Goal: Complete application form

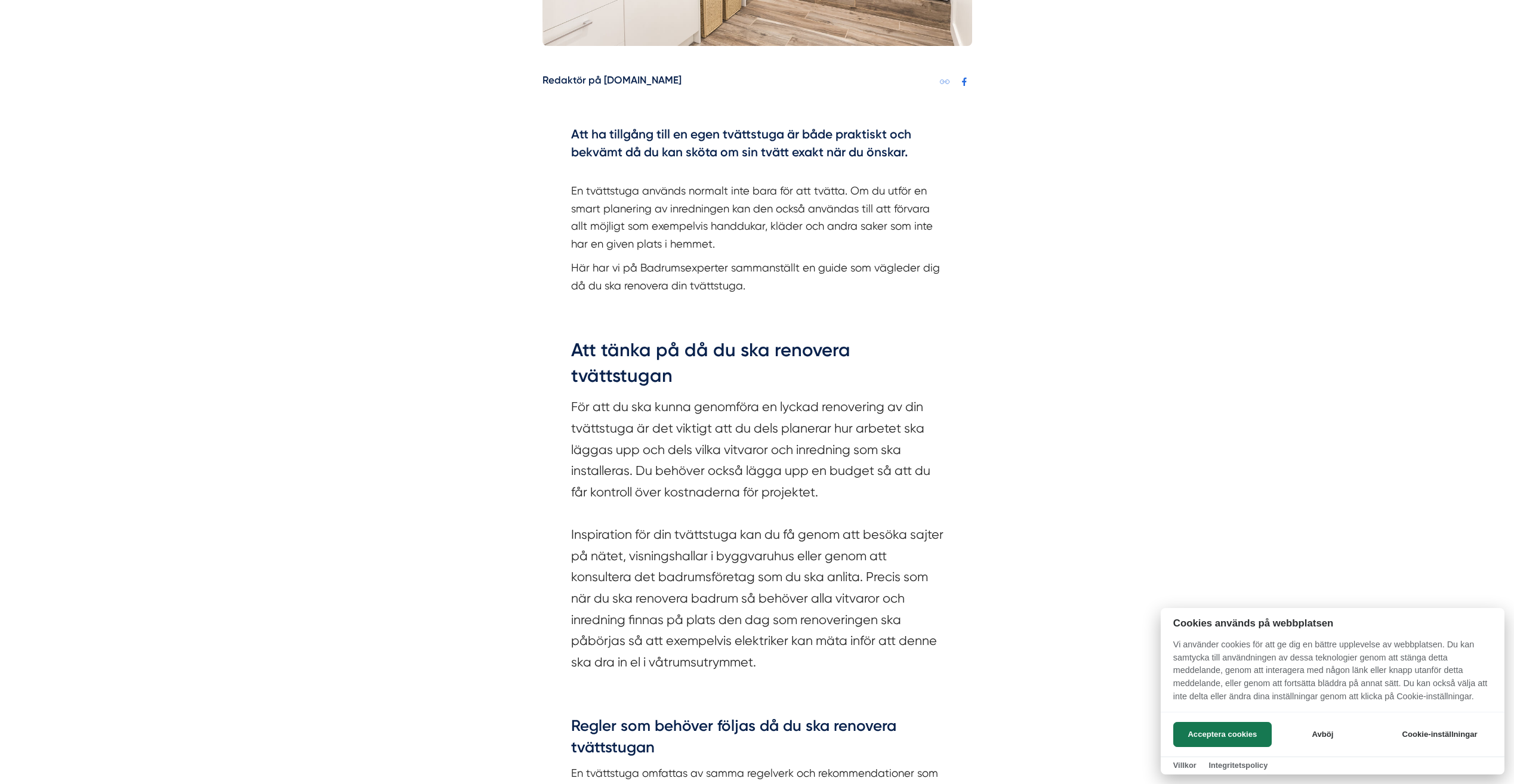
scroll to position [637, 0]
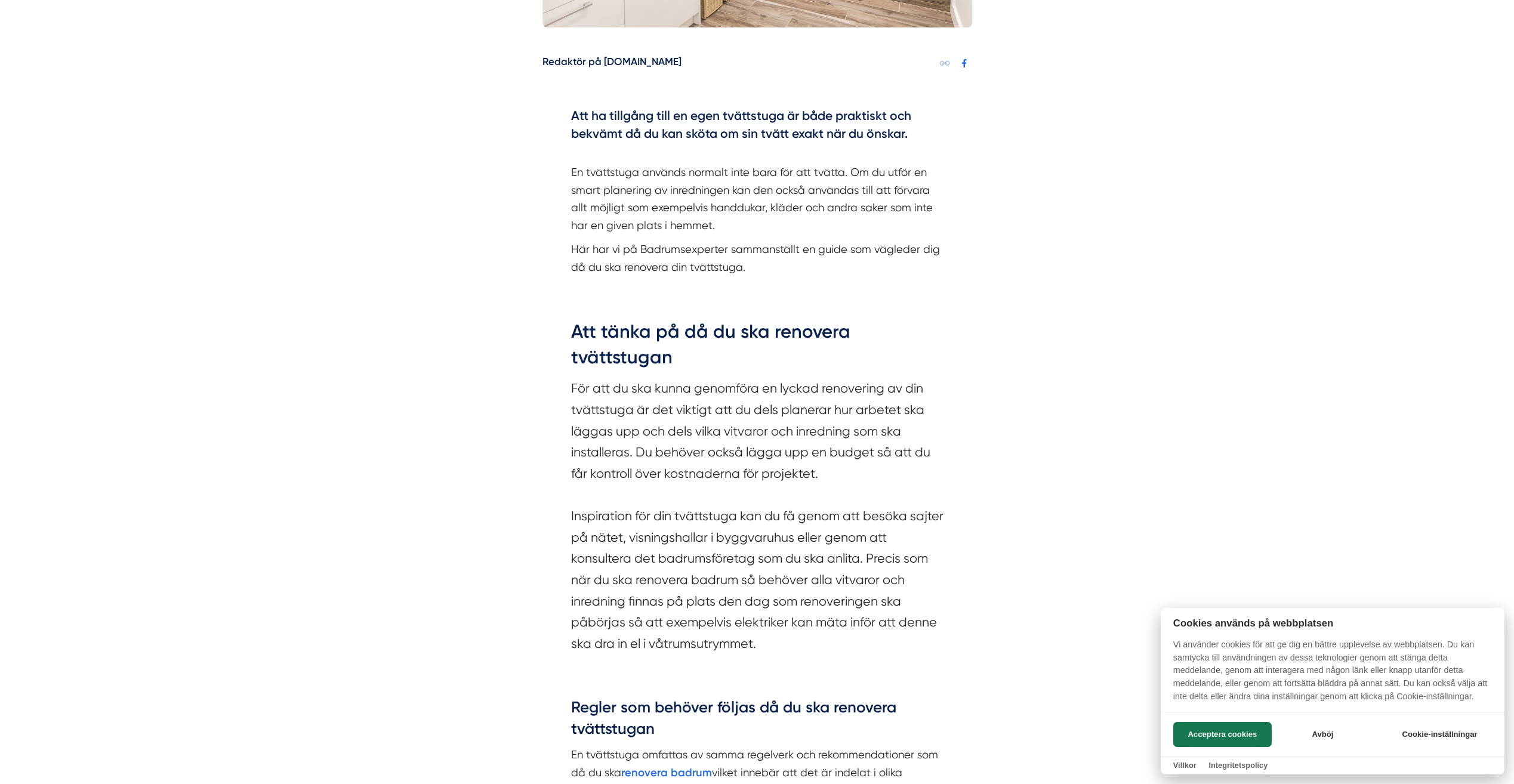
drag, startPoint x: 573, startPoint y: 385, endPoint x: 665, endPoint y: 397, distance: 92.8
click at [630, 393] on div at bounding box center [757, 392] width 1514 height 784
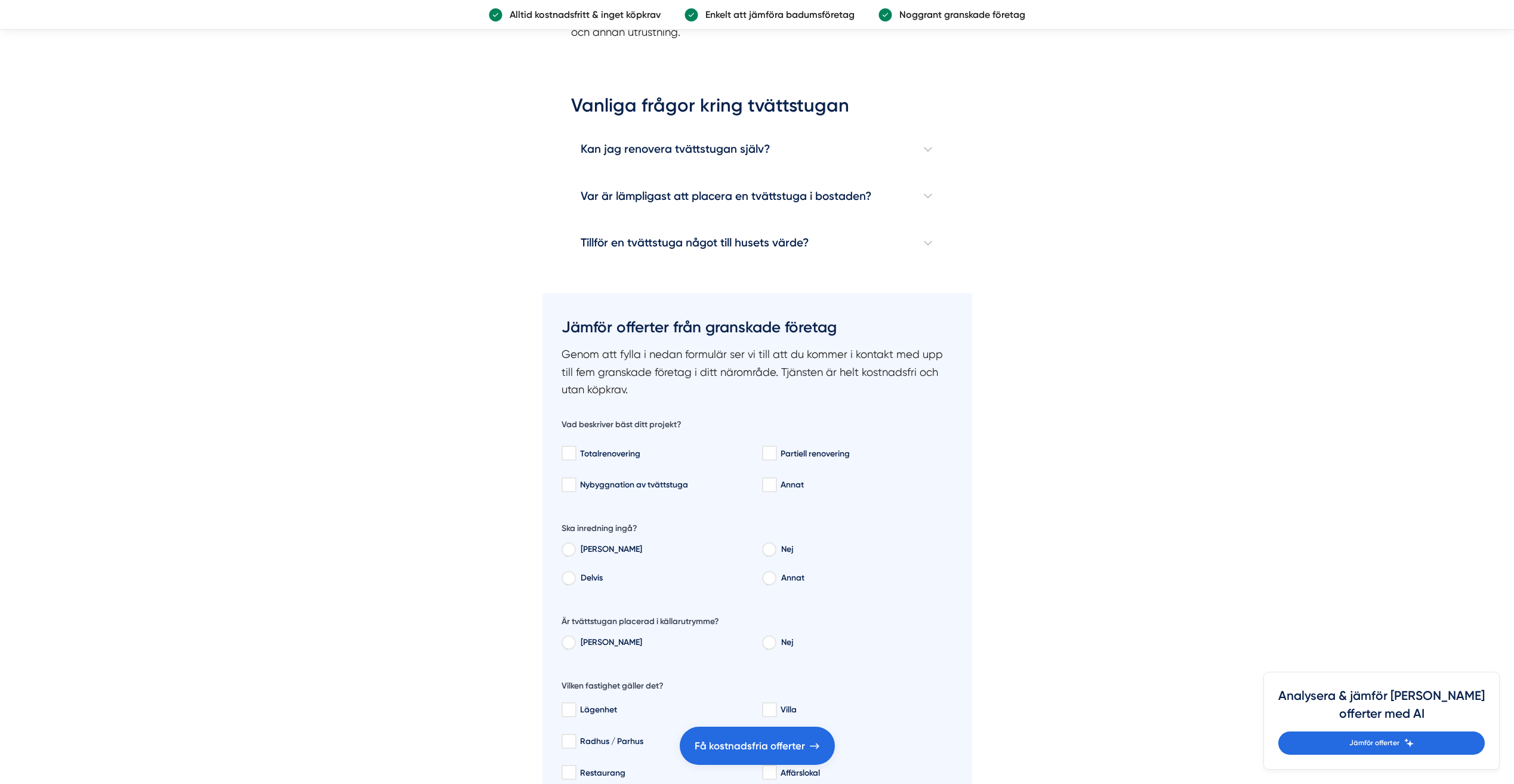
scroll to position [3660, 0]
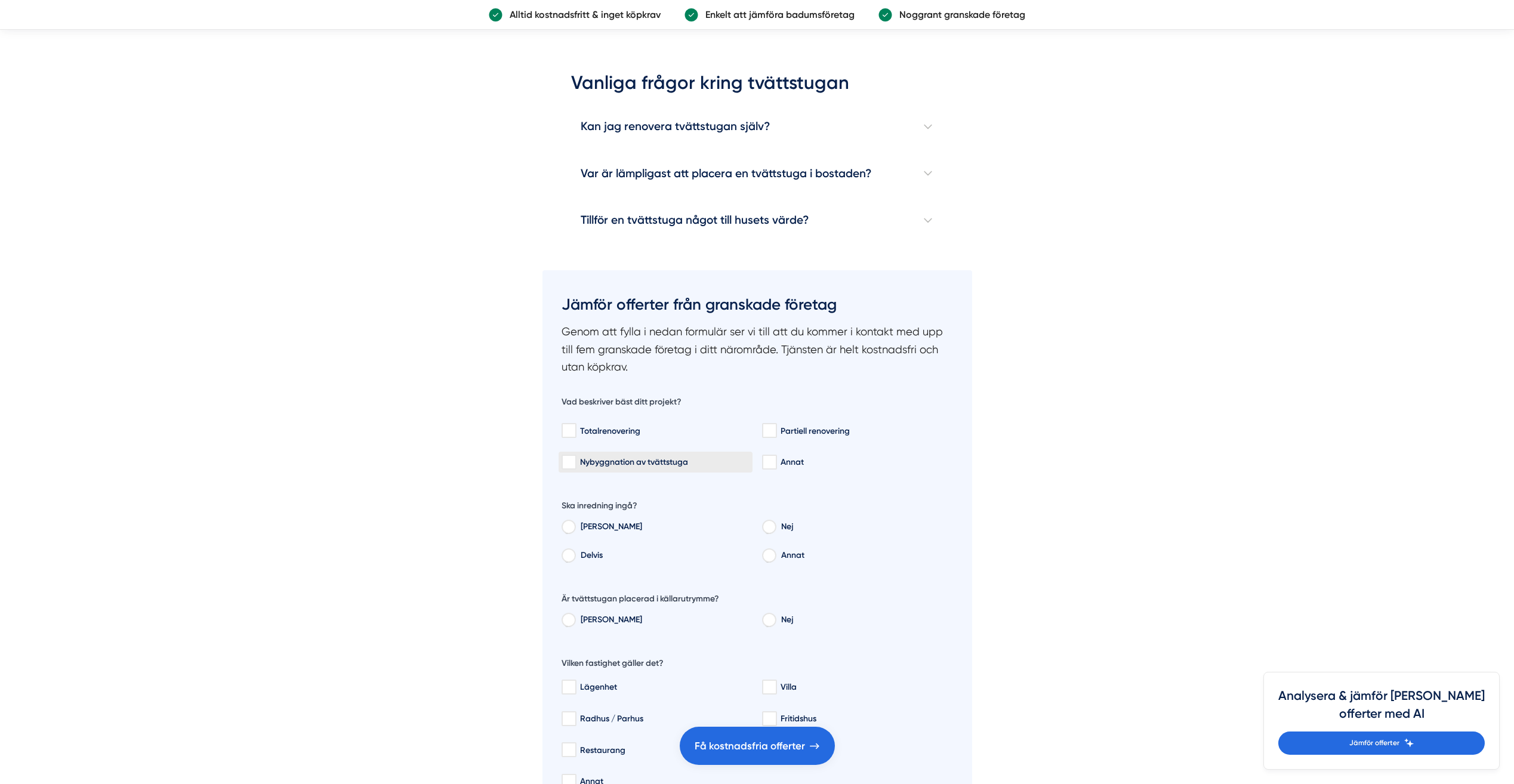
click at [630, 458] on div "Nybyggnation av tvättstuga" at bounding box center [655, 462] width 188 height 12
click at [575, 458] on input "Nybyggnation av tvättstuga" at bounding box center [568, 462] width 14 height 12
checkbox input "true"
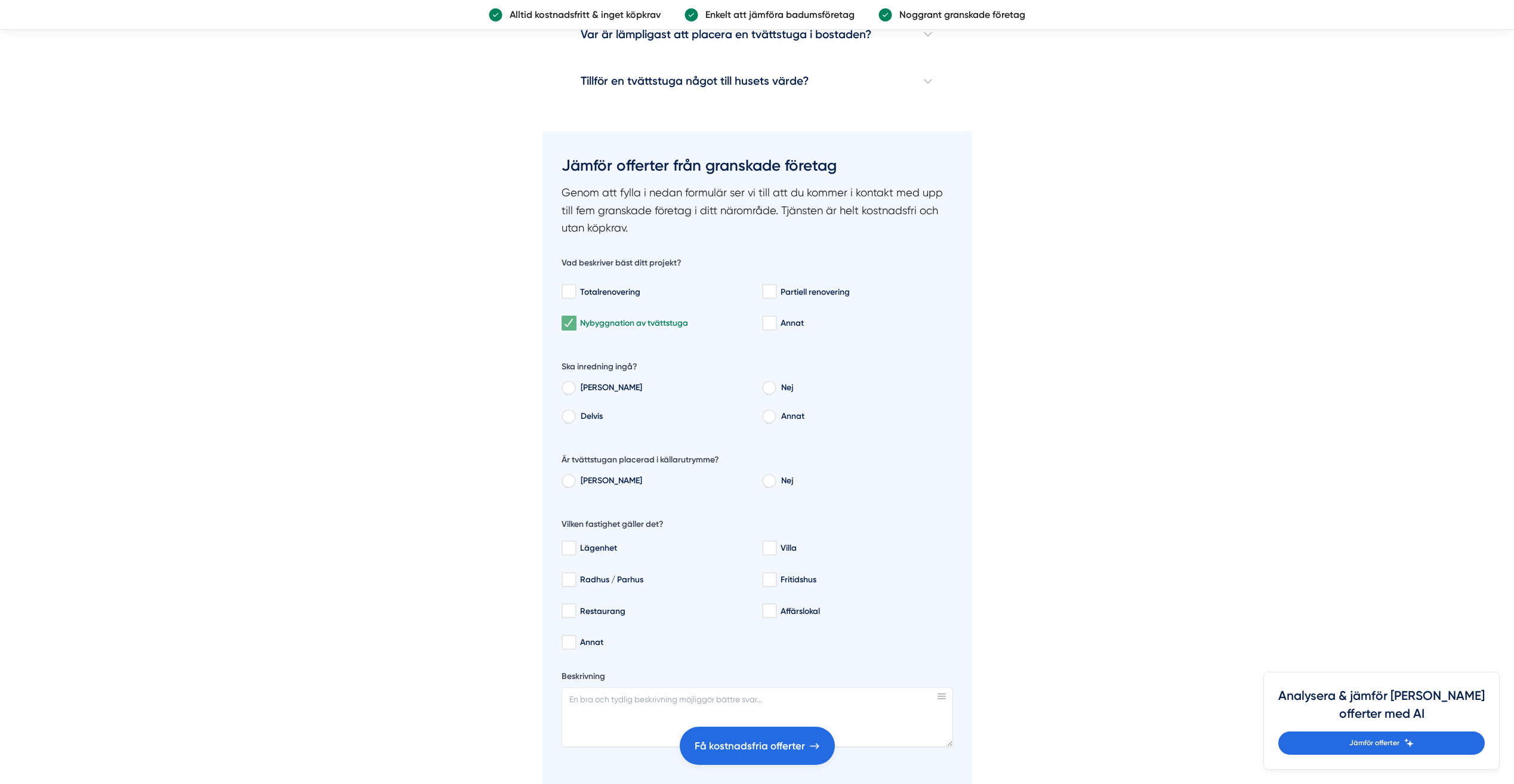
scroll to position [3819, 0]
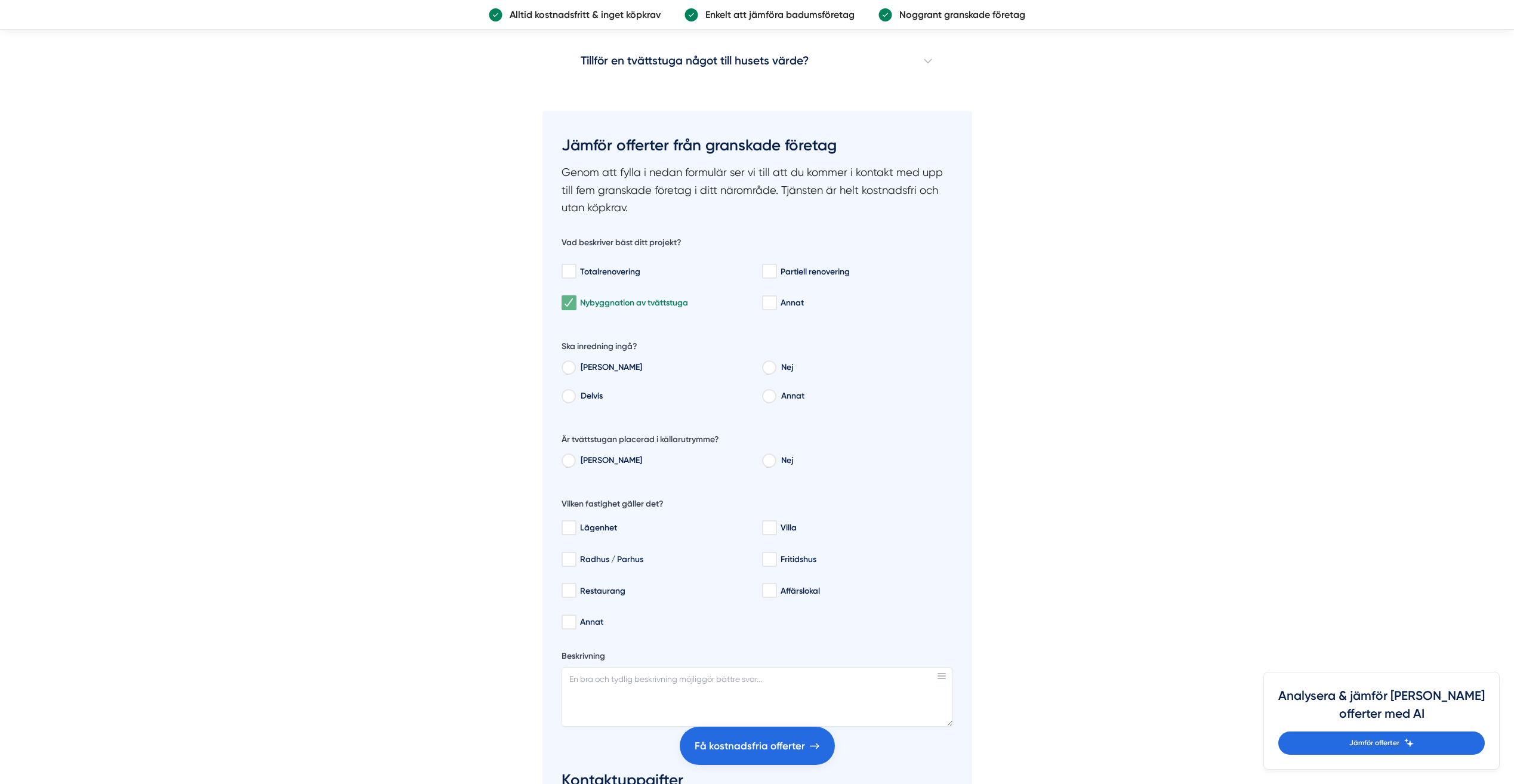
click at [775, 368] on input "Nej" at bounding box center [769, 369] width 13 height 11
radio input "true"
click at [772, 463] on input "Nej" at bounding box center [769, 462] width 13 height 11
radio input "true"
click at [770, 523] on input "Villa" at bounding box center [769, 528] width 14 height 12
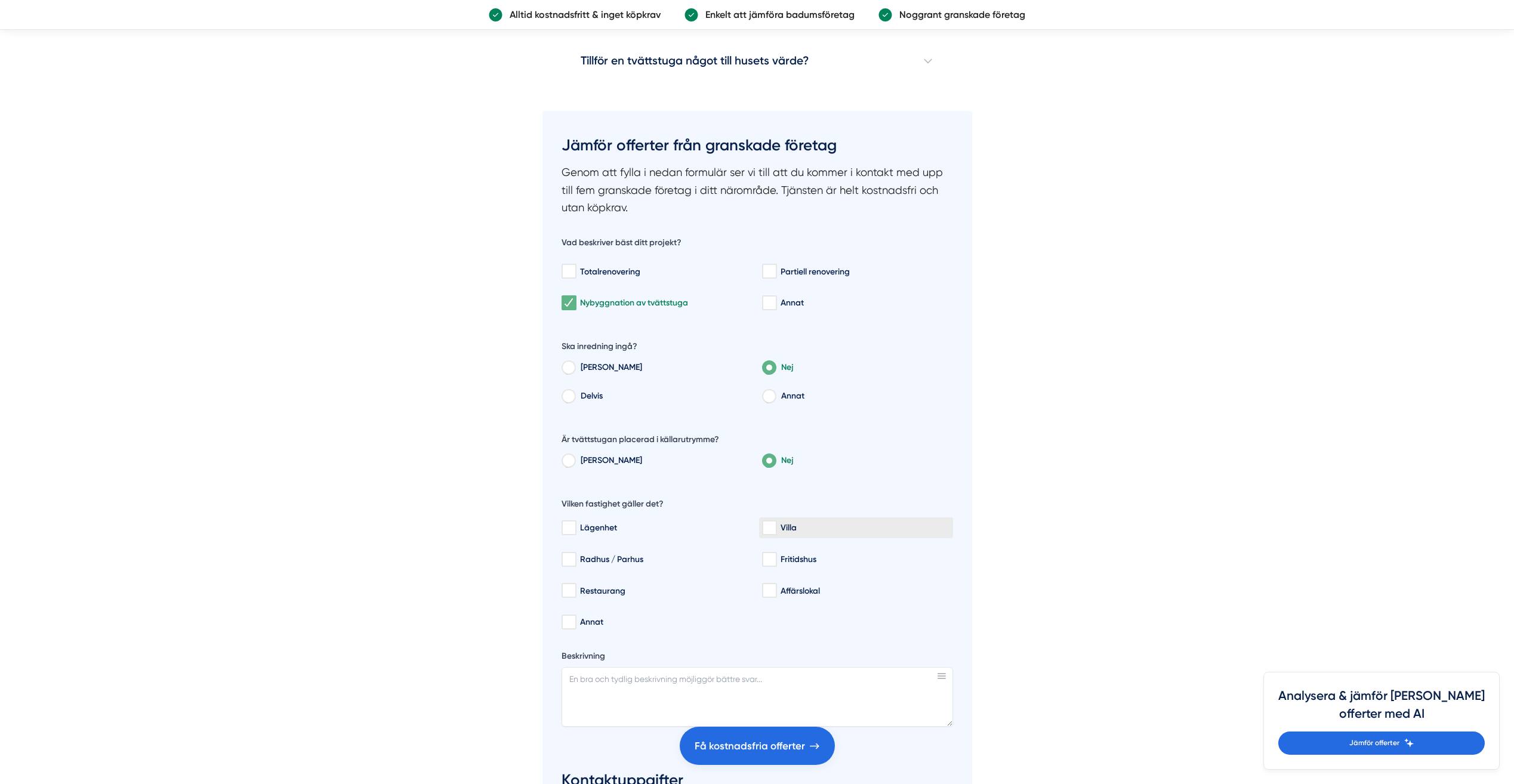
checkbox input "true"
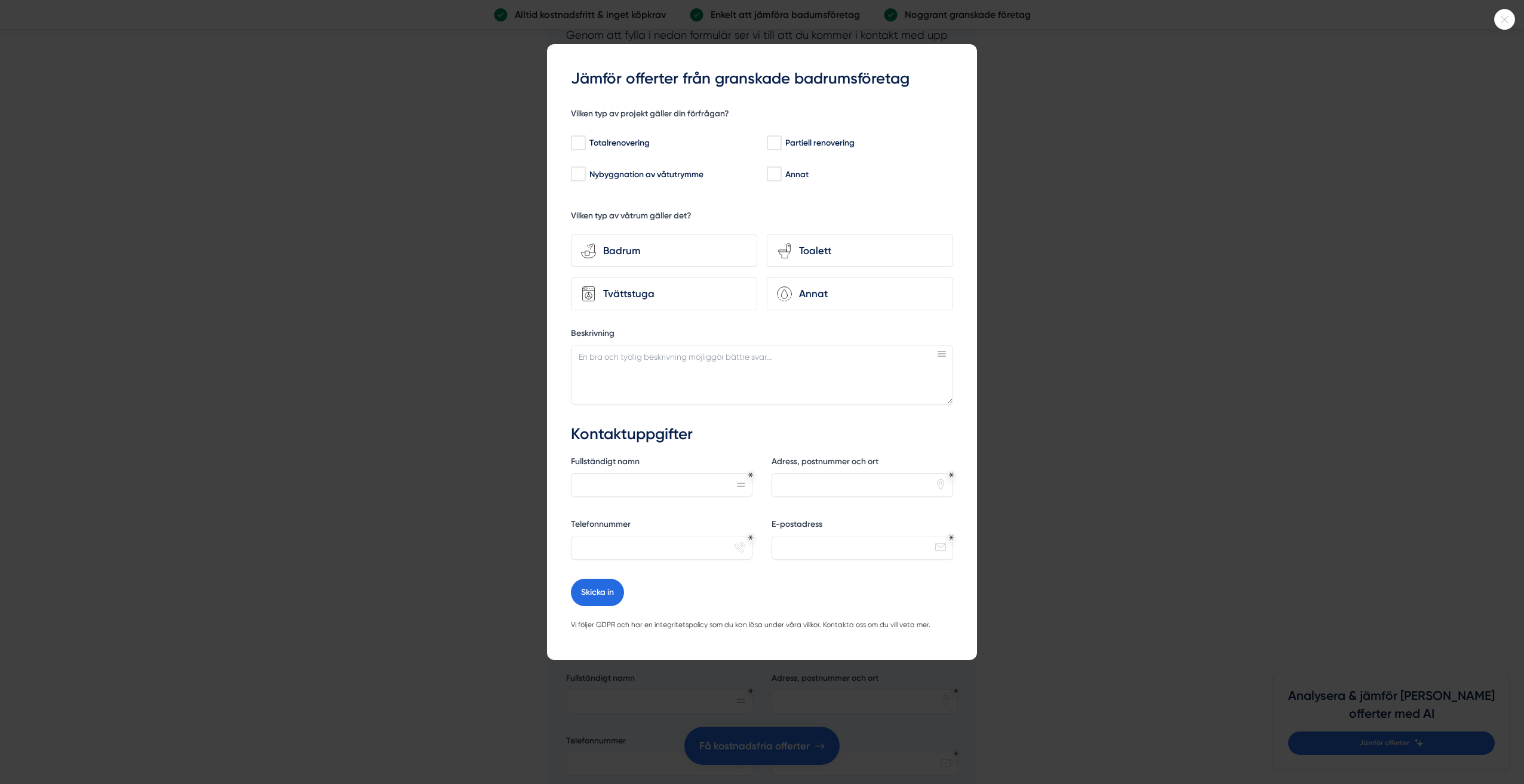
scroll to position [3978, 0]
click at [626, 175] on div "Nybyggnation av våtutrymme" at bounding box center [662, 174] width 184 height 12
click at [585, 175] on input "Nybyggnation av våtutrymme" at bounding box center [578, 174] width 14 height 12
checkbox input "true"
click at [654, 294] on div "Tvättstuga" at bounding box center [671, 294] width 151 height 16
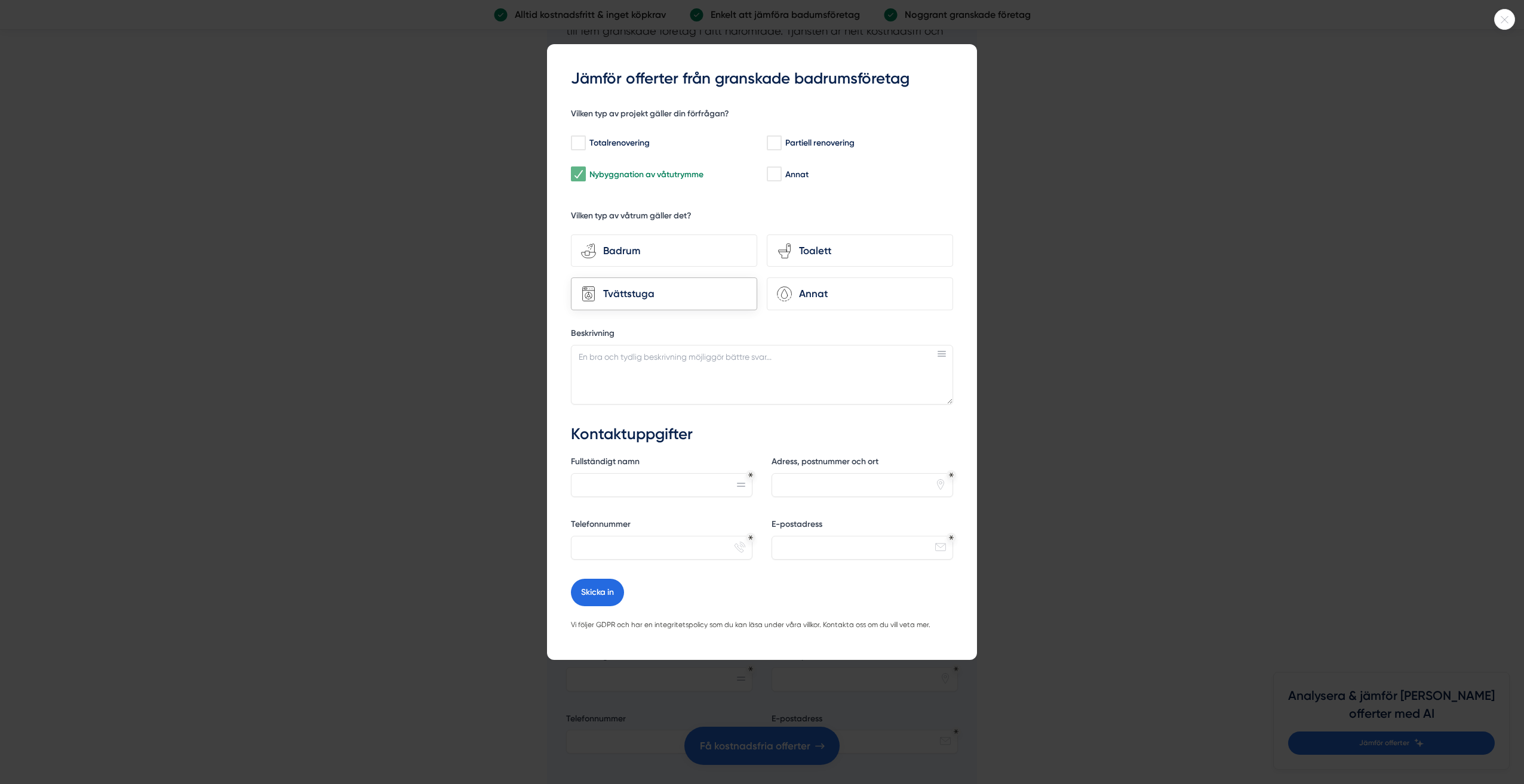
click at [0, 0] on input "Tvättstuga" at bounding box center [0, 0] width 0 height 0
click at [694, 376] on textarea "Beskrivning" at bounding box center [762, 375] width 382 height 60
type textarea "Hejj,"
click at [692, 346] on textarea "Beskrivning" at bounding box center [762, 375] width 382 height 60
click at [690, 361] on textarea "Beskrivning" at bounding box center [762, 375] width 382 height 60
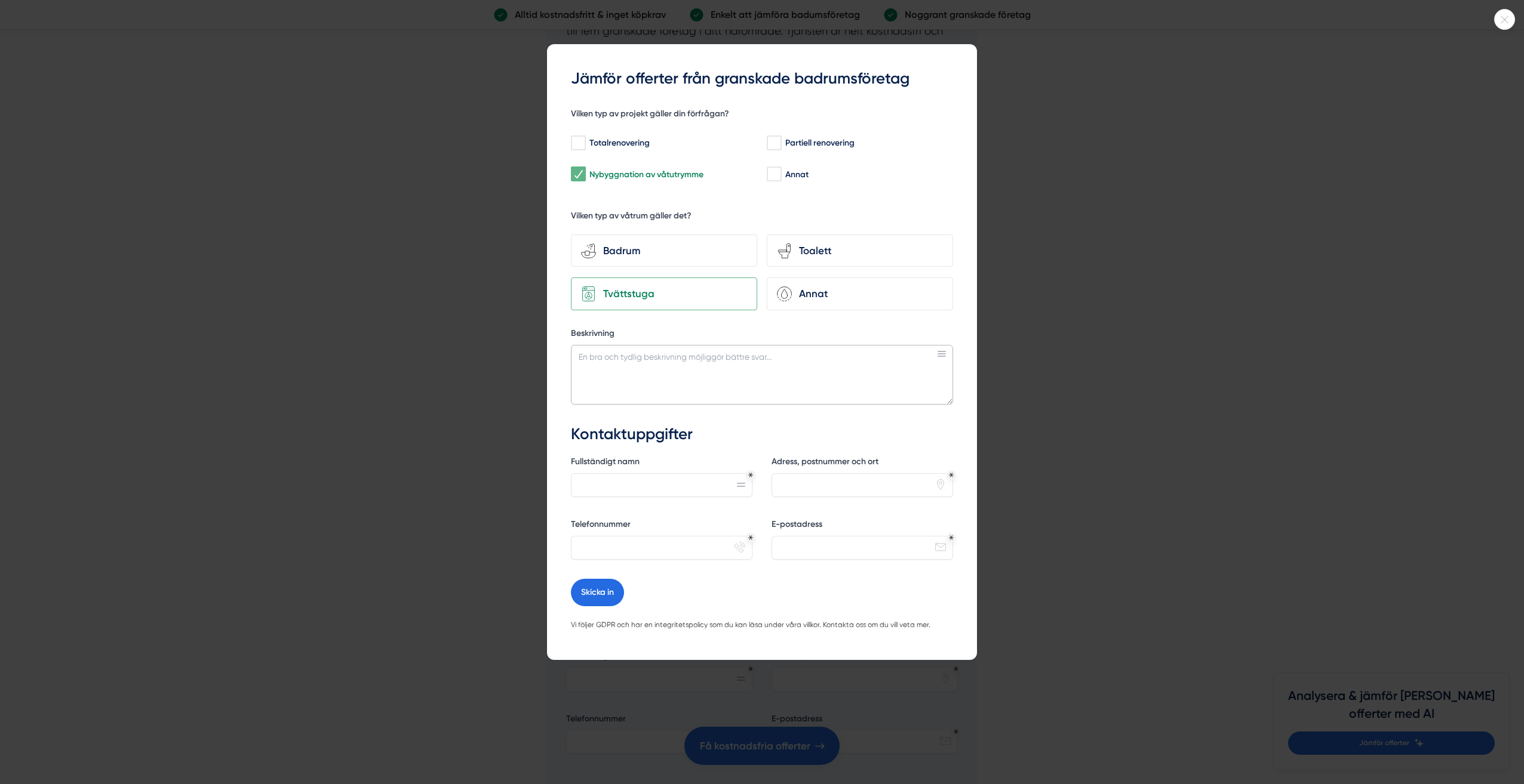
paste textarea "Vi söker offerter från entreprenörer som kan hjälpa oss att återställa en tvätt…"
click at [693, 377] on textarea "Vi söker offerter från entreprenörer som kan hjälpa oss att återställa en tvätt…" at bounding box center [762, 375] width 382 height 60
click at [682, 377] on textarea "Vi söker offerter från entreprenörer som kan hjälpa oss att återställa en tvätt…" at bounding box center [762, 375] width 382 height 60
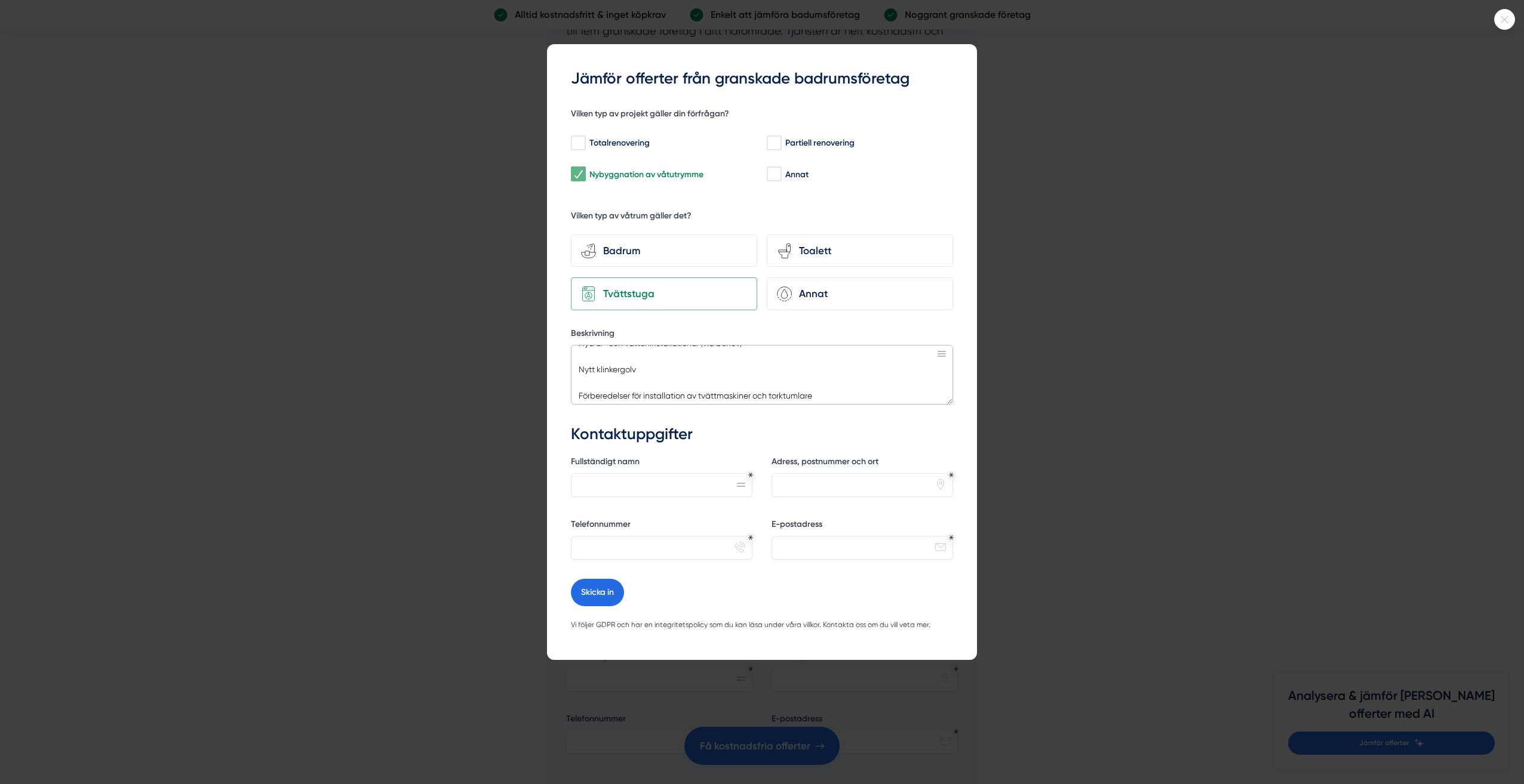
scroll to position [210, 0]
drag, startPoint x: 579, startPoint y: 360, endPoint x: 674, endPoint y: 365, distance: 95.1
click at [674, 365] on textarea "Vi söker offerter från entreprenörer som kan hjälpa oss att återställa en tvätt…" at bounding box center [762, 375] width 382 height 60
drag, startPoint x: 825, startPoint y: 390, endPoint x: 574, endPoint y: 360, distance: 252.8
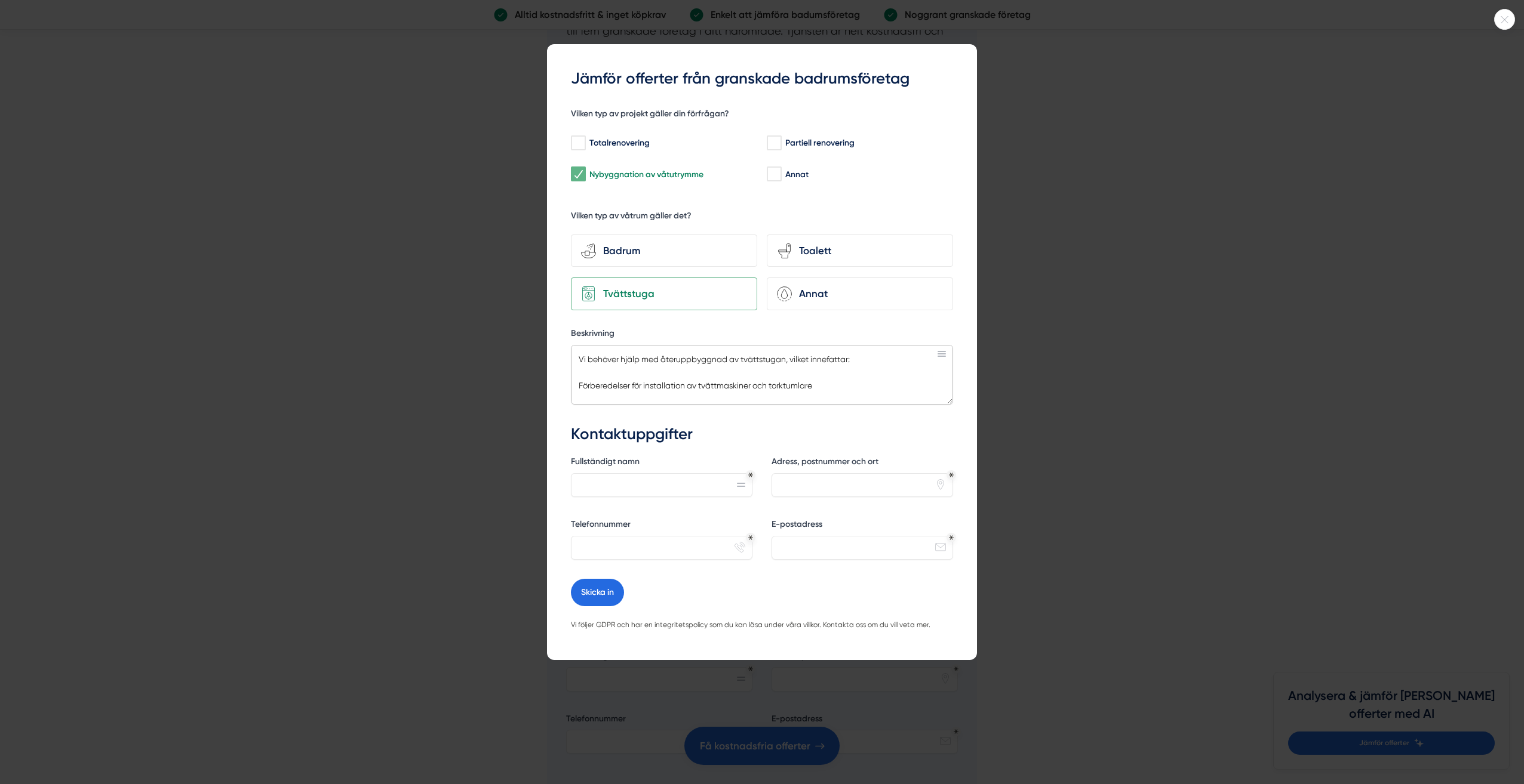
click at [573, 360] on textarea "Vi söker offerter från entreprenörer som kan hjälpa oss att återställa en tvätt…" at bounding box center [762, 375] width 382 height 60
click at [761, 392] on textarea "Vi söker offerter från entreprenörer som kan hjälpa oss att återställa en tvätt…" at bounding box center [762, 375] width 382 height 60
type textarea "Vi söker offerter från entreprenörer som kan hjälpa oss att återställa en tvätt…"
click at [661, 476] on input "Fullständigt namn" at bounding box center [662, 485] width 182 height 24
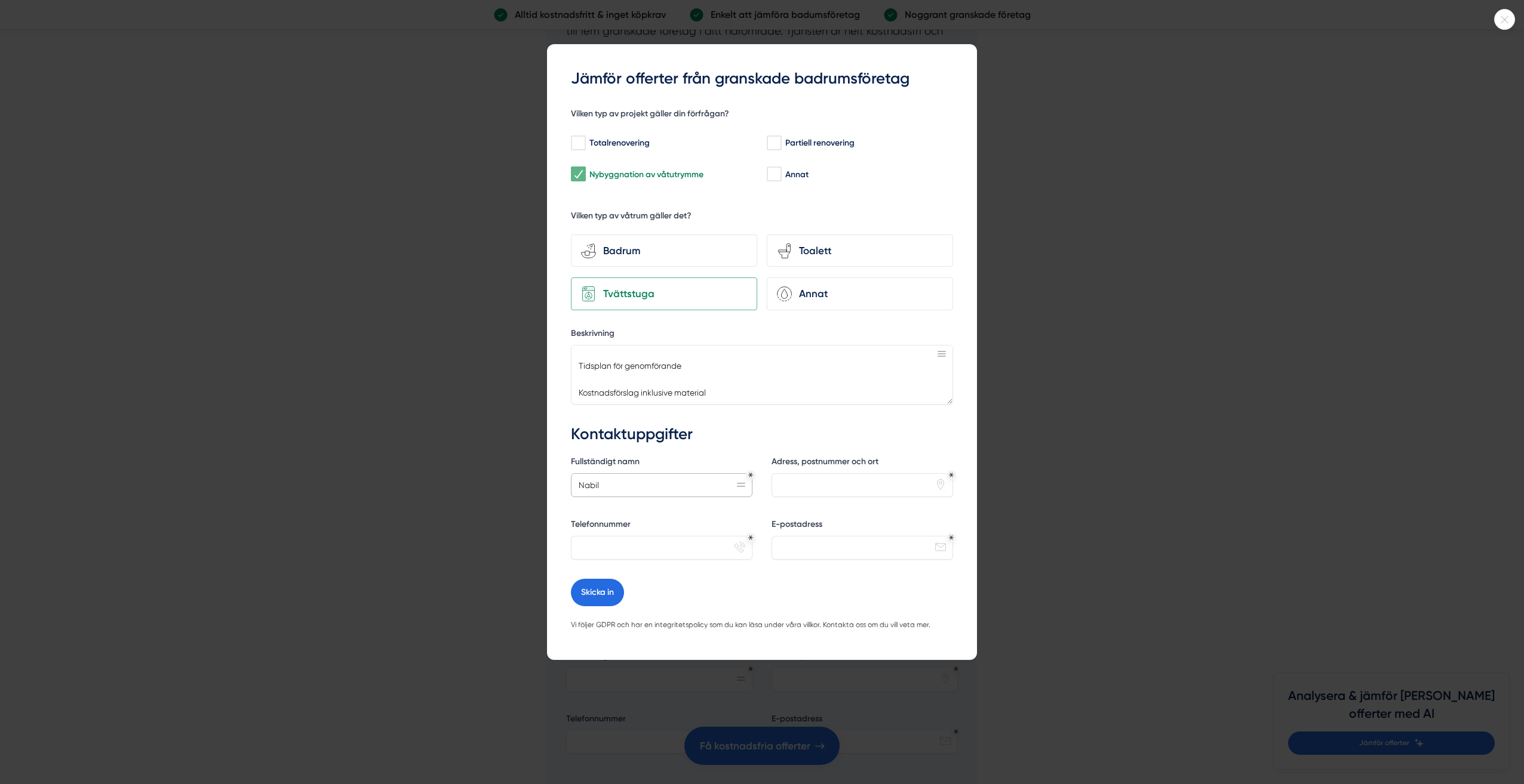
type input "Nabil"
type input "Ulvsätersvägen 6b, 191 33 Sollentuna"
type input "N"
type input "0700906445"
type input "Nabilhossain95@hotmail.com"
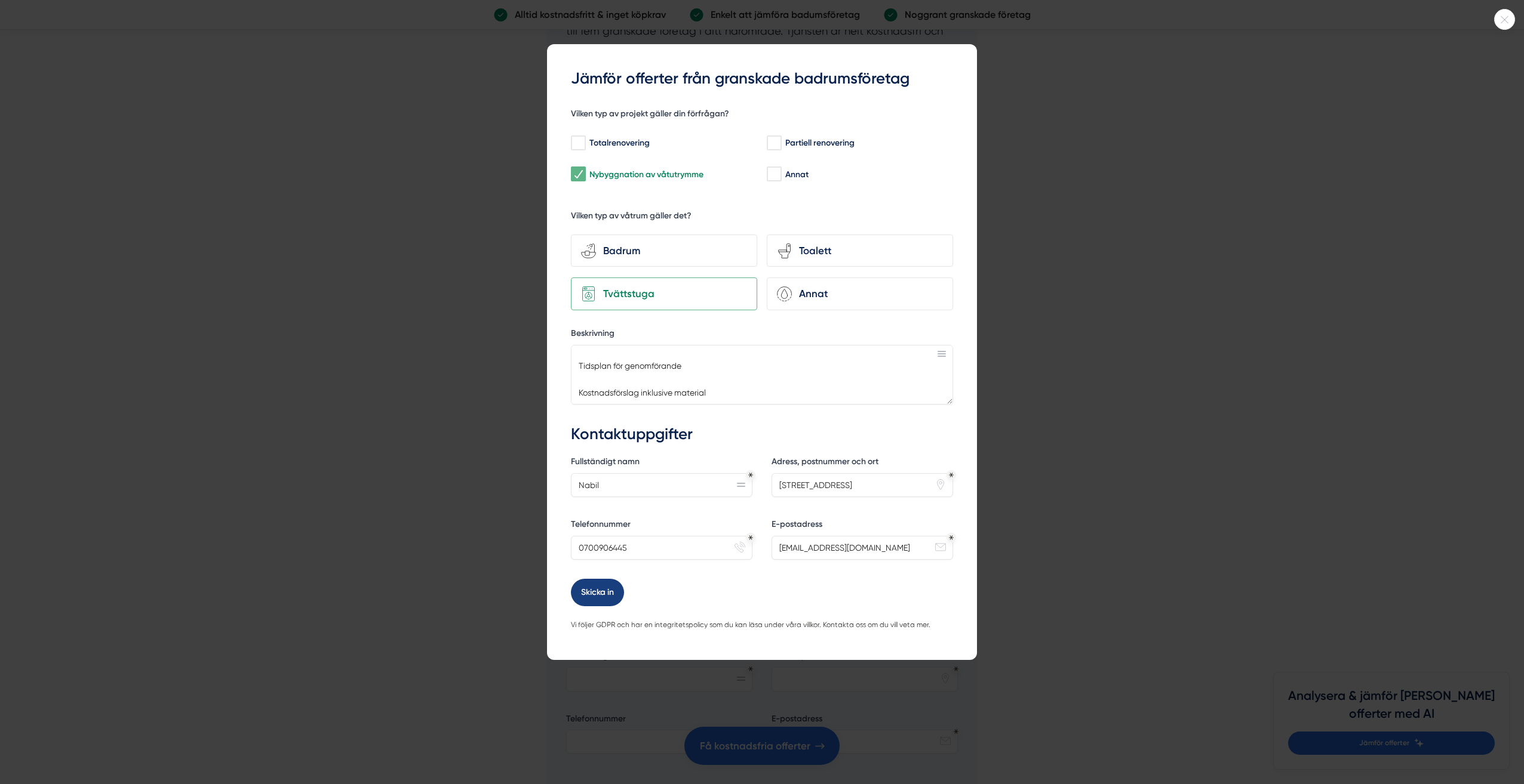
click at [588, 588] on button "Skicka in" at bounding box center [597, 593] width 53 height 27
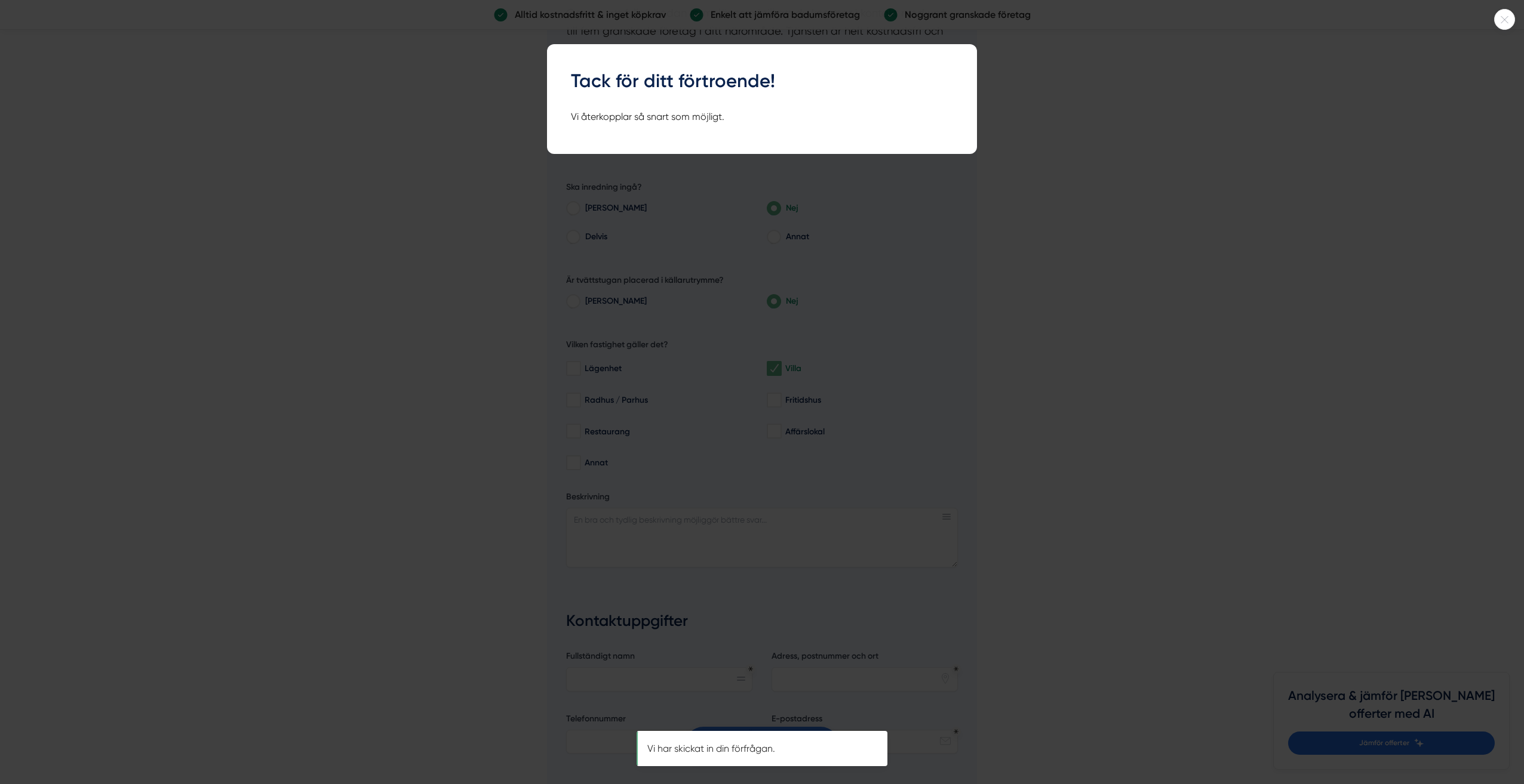
scroll to position [0, 0]
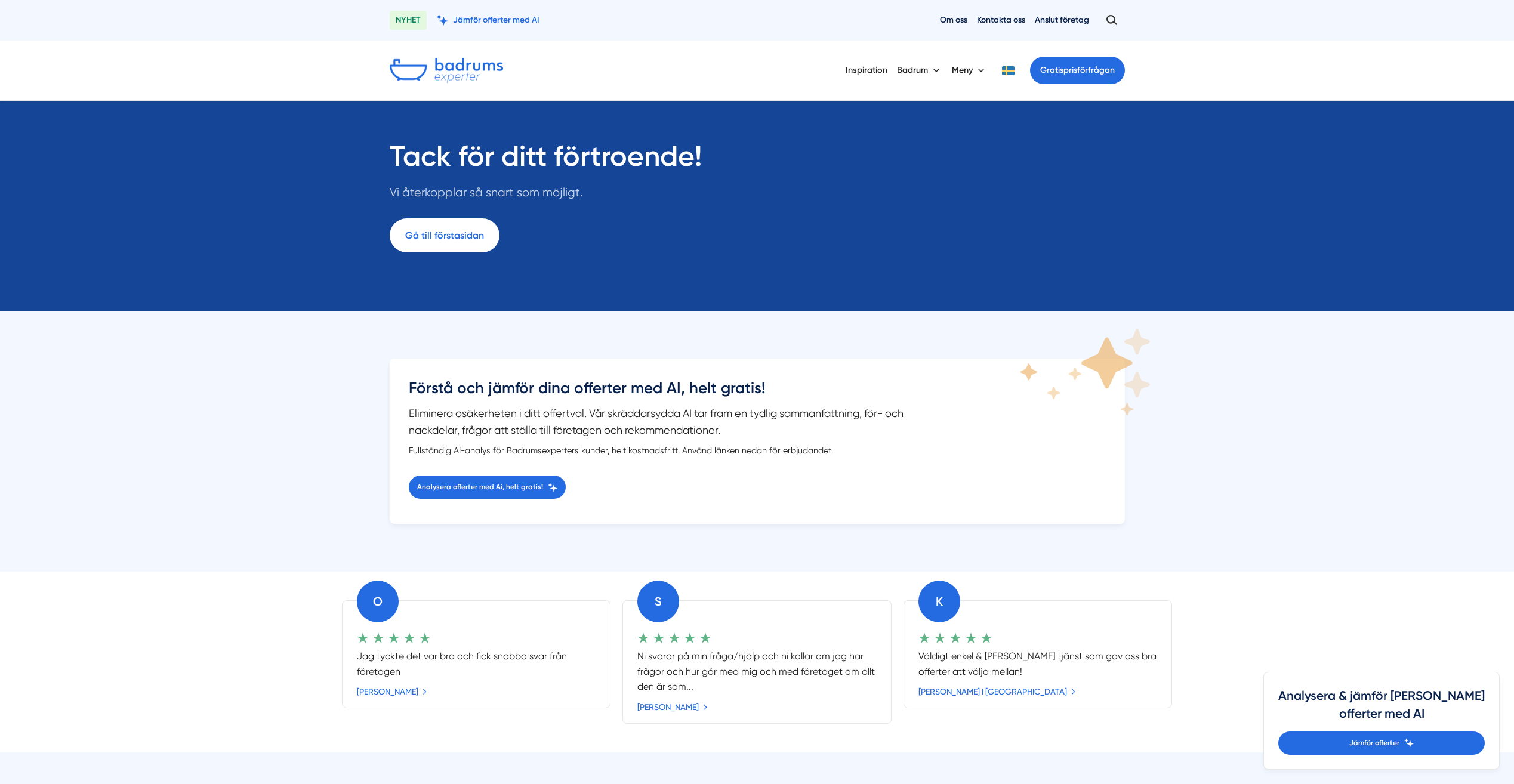
drag, startPoint x: 905, startPoint y: 9, endPoint x: 912, endPoint y: 32, distance: 24.0
